Goal: Task Accomplishment & Management: Manage account settings

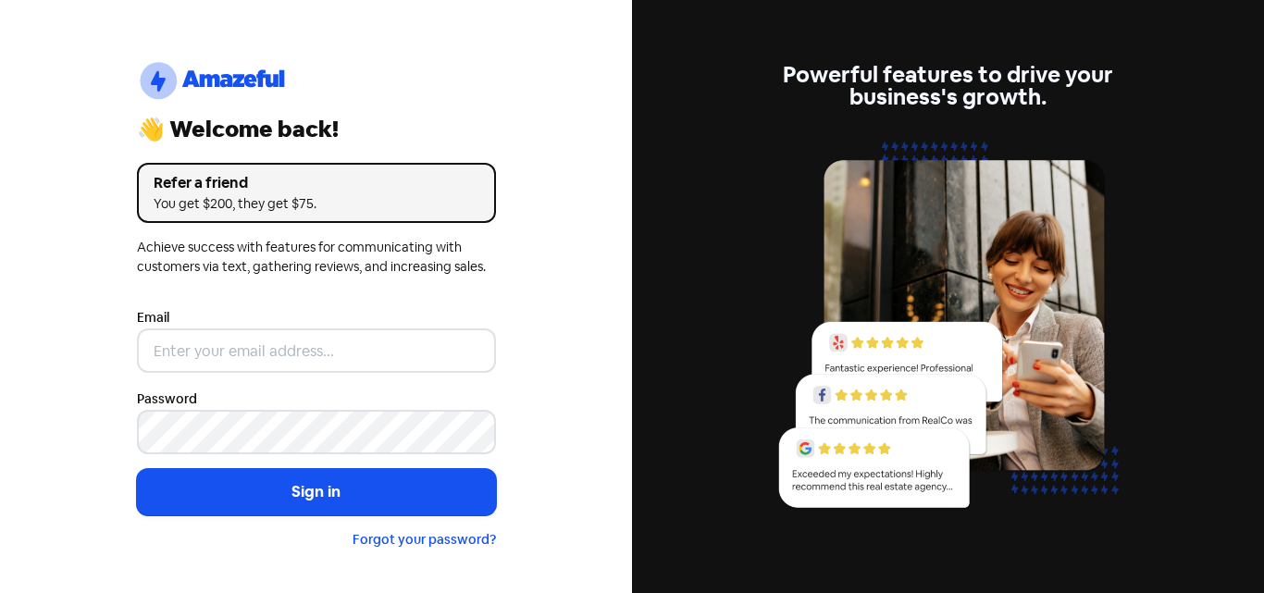
type input "[EMAIL_ADDRESS][DOMAIN_NAME]"
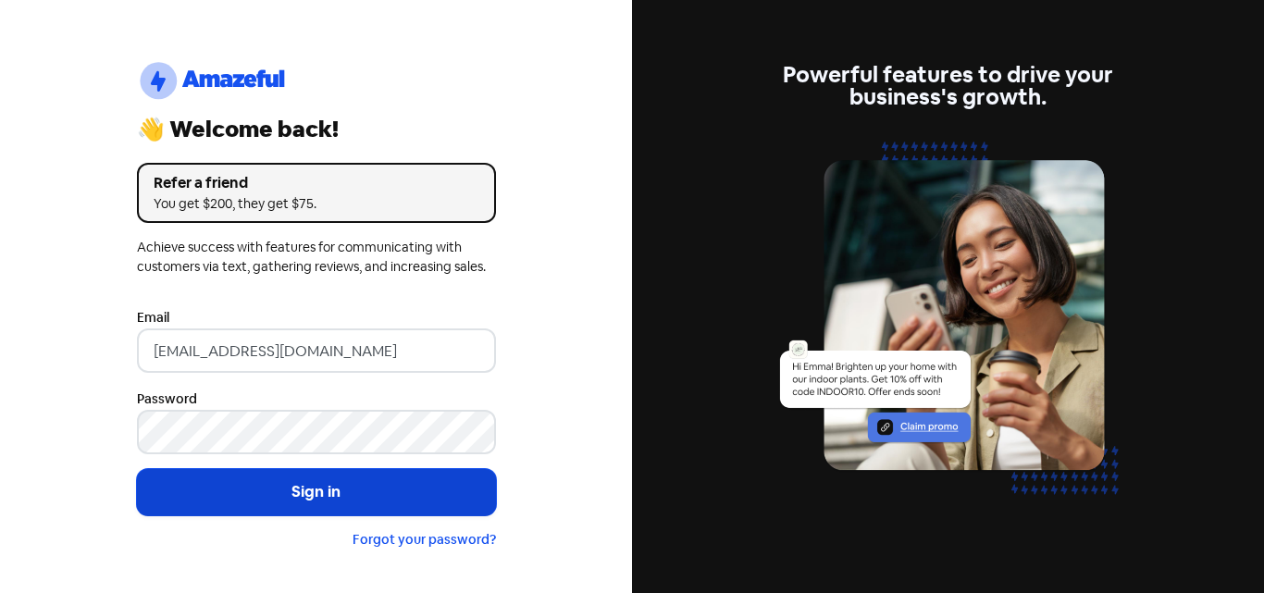
click at [365, 484] on button "Sign in" at bounding box center [316, 492] width 359 height 46
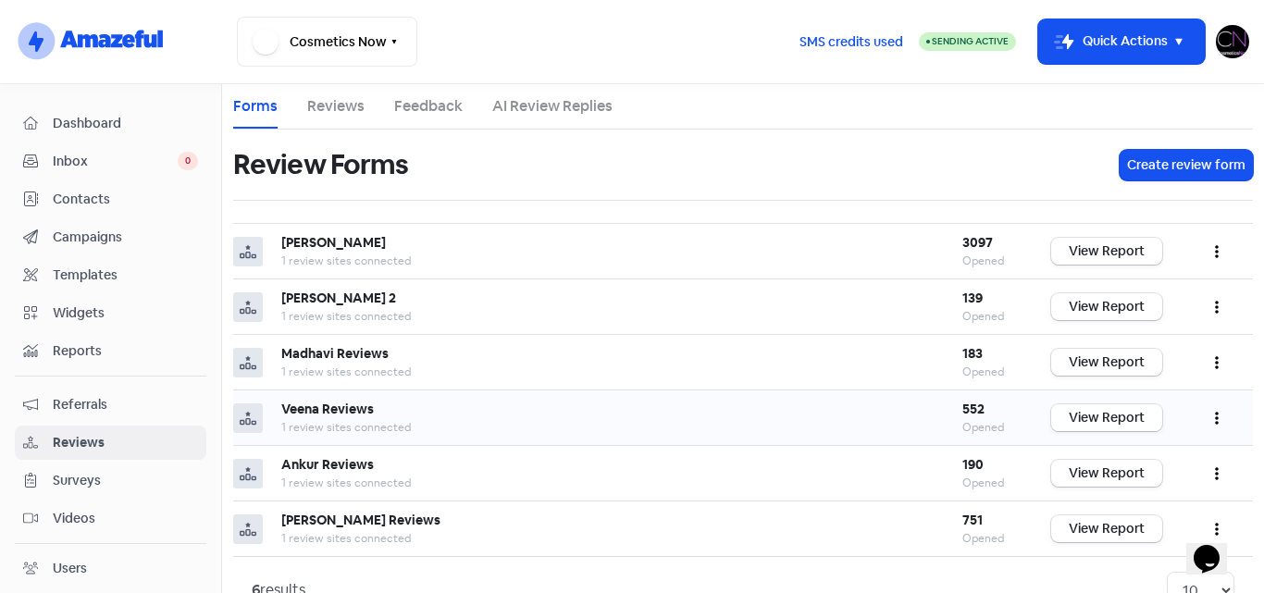
click at [1086, 414] on link "View Report" at bounding box center [1106, 417] width 111 height 27
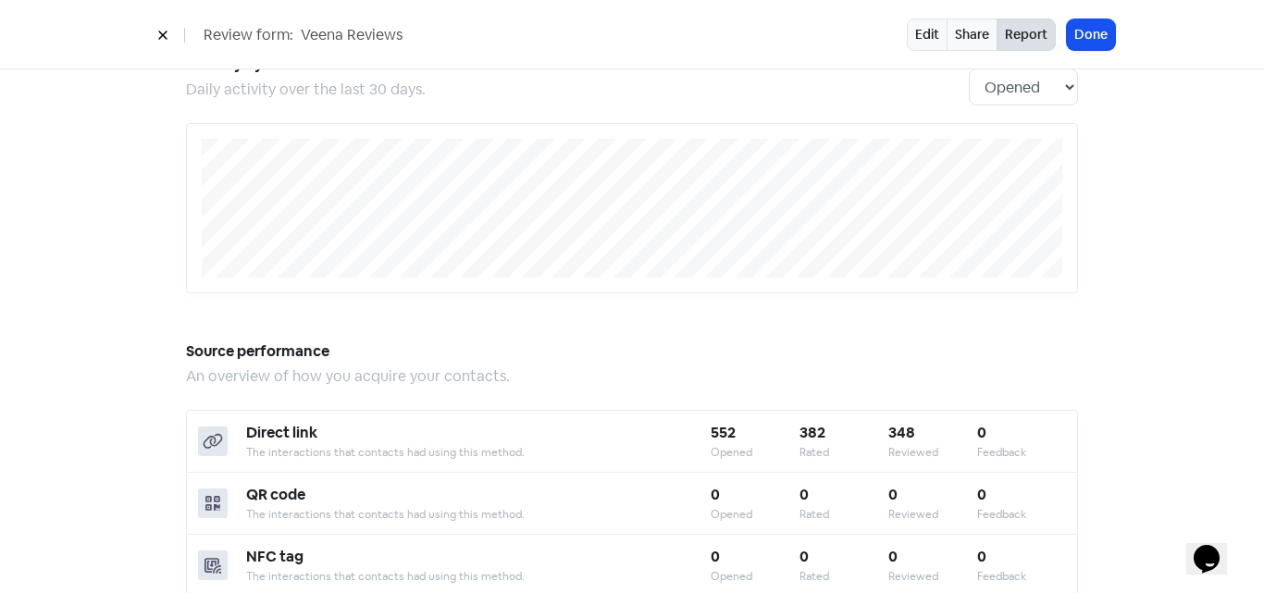
scroll to position [185, 0]
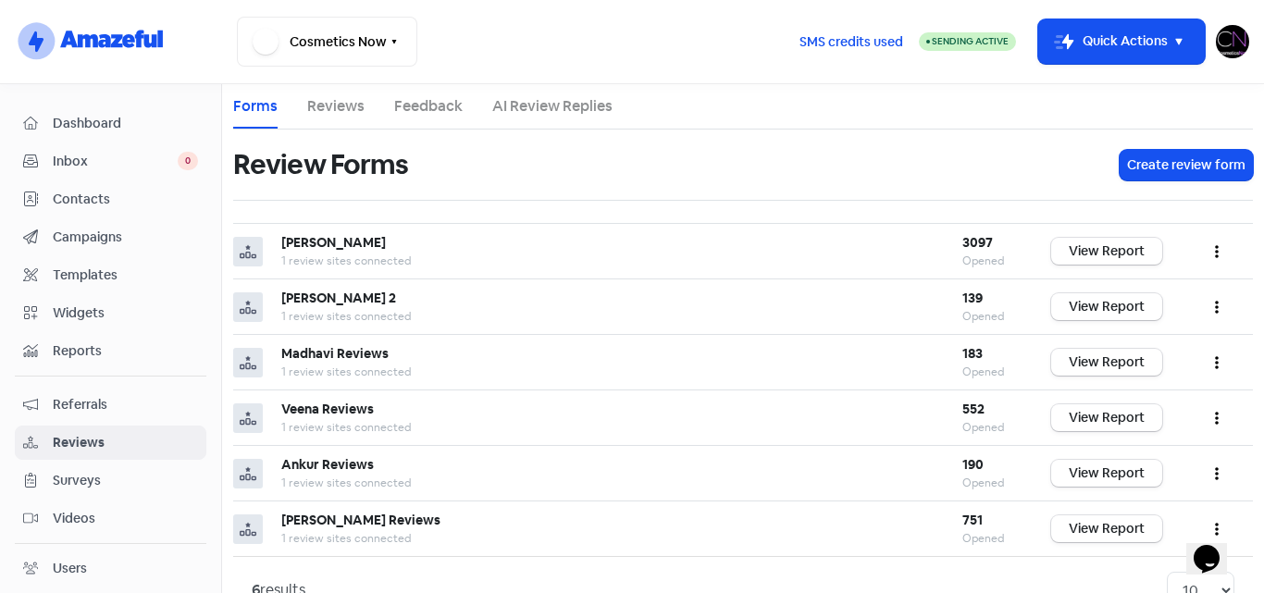
click at [1222, 48] on img at bounding box center [1232, 41] width 33 height 33
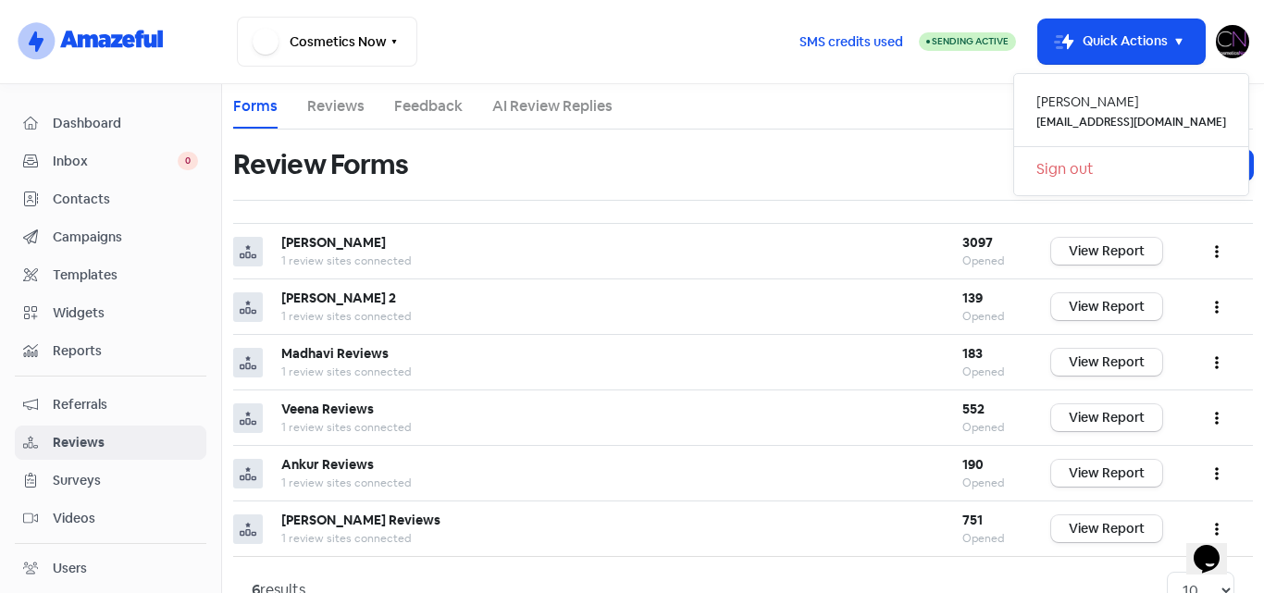
click at [1123, 177] on link "Sign out" at bounding box center [1131, 170] width 234 height 30
